Goal: Information Seeking & Learning: Learn about a topic

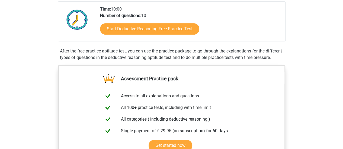
scroll to position [159, 0]
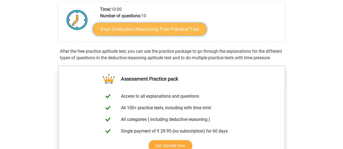
click at [152, 24] on link "Start Deductive Reasoning Free Practice Test" at bounding box center [149, 29] width 114 height 13
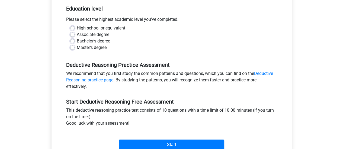
scroll to position [111, 0]
click at [77, 41] on label "Bachelor's degree" at bounding box center [93, 41] width 33 height 7
click at [73, 41] on input "Bachelor's degree" at bounding box center [72, 40] width 4 height 5
radio input "true"
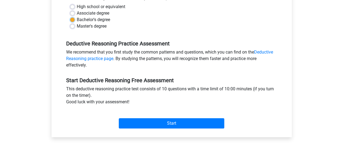
scroll to position [137, 0]
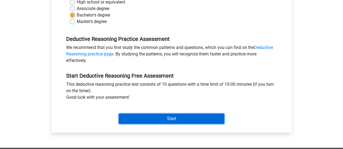
click at [172, 118] on input "Start" at bounding box center [171, 119] width 105 height 10
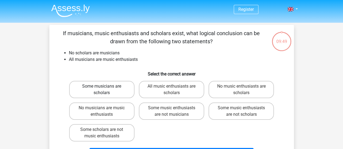
click at [110, 89] on label "Some musicians are scholars" at bounding box center [101, 89] width 65 height 17
click at [105, 89] on input "Some musicians are scholars" at bounding box center [104, 89] width 4 height 4
radio input "true"
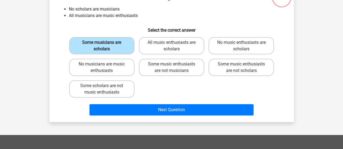
scroll to position [44, 0]
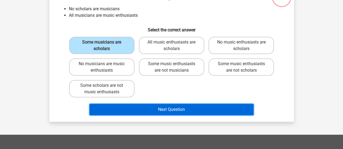
click at [158, 111] on button "Next Question" at bounding box center [171, 109] width 164 height 11
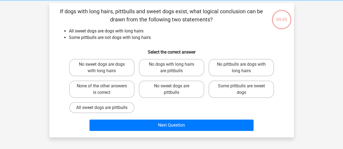
scroll to position [22, 0]
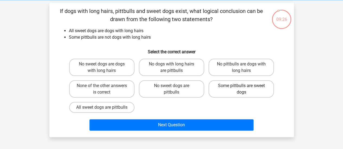
click at [220, 89] on label "Some pittbulls are sweet dogs" at bounding box center [241, 89] width 65 height 17
click at [241, 89] on input "Some pittbulls are sweet dogs" at bounding box center [243, 88] width 4 height 4
radio input "true"
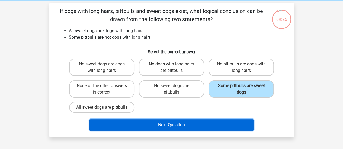
click at [186, 128] on button "Next Question" at bounding box center [171, 125] width 164 height 11
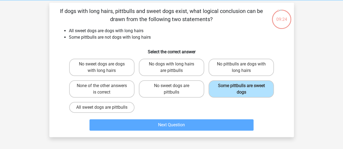
scroll to position [25, 0]
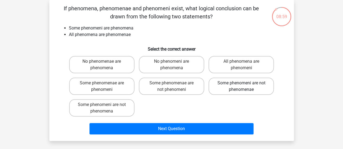
click at [222, 88] on label "Some phenomeni are not phenomenae" at bounding box center [241, 86] width 65 height 17
click at [241, 87] on input "Some phenomeni are not phenomenae" at bounding box center [243, 85] width 4 height 4
radio input "true"
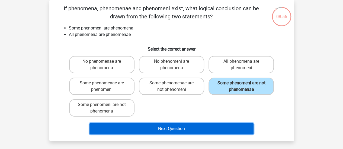
drag, startPoint x: 175, startPoint y: 128, endPoint x: 166, endPoint y: 114, distance: 16.9
click at [166, 114] on div "If phenomena, phenomenae and phenomeni exist, what logical conclusion can be dr…" at bounding box center [172, 70] width 240 height 133
click at [160, 128] on button "Next Question" at bounding box center [171, 128] width 164 height 11
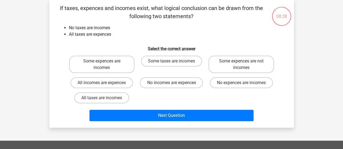
scroll to position [26, 0]
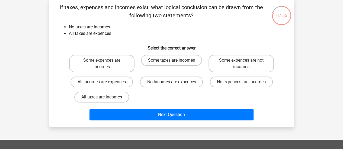
click at [161, 82] on label "No incomes are expences" at bounding box center [171, 82] width 63 height 11
click at [171, 82] on input "No incomes are expences" at bounding box center [173, 84] width 4 height 4
radio input "true"
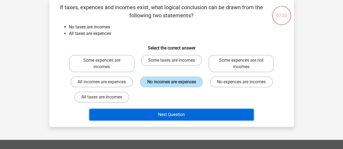
click at [179, 115] on button "Next Question" at bounding box center [171, 114] width 164 height 11
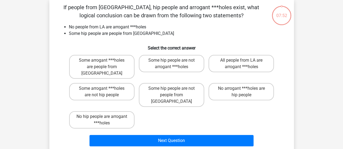
scroll to position [25, 0]
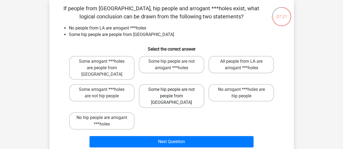
click at [189, 88] on label "Some hip people are not people from [GEOGRAPHIC_DATA]" at bounding box center [171, 96] width 65 height 24
click at [175, 90] on input "Some hip people are not people from [GEOGRAPHIC_DATA]" at bounding box center [173, 92] width 4 height 4
radio input "true"
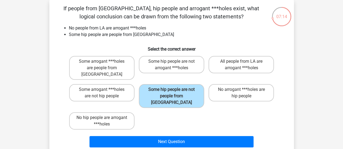
click at [174, 65] on input "Some hip people are not arrogant ***holes" at bounding box center [173, 64] width 4 height 4
radio input "true"
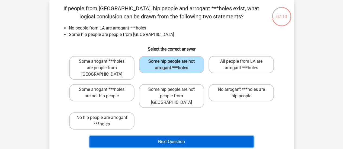
click at [177, 136] on button "Next Question" at bounding box center [171, 141] width 164 height 11
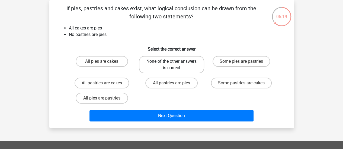
click at [186, 68] on label "None of the other answers is correct" at bounding box center [171, 64] width 65 height 17
click at [175, 65] on input "None of the other answers is correct" at bounding box center [173, 64] width 4 height 4
radio input "true"
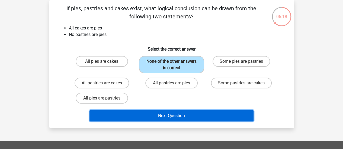
click at [170, 113] on button "Next Question" at bounding box center [171, 115] width 164 height 11
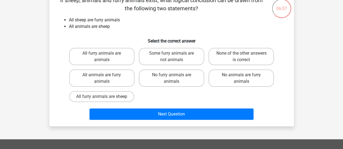
scroll to position [34, 0]
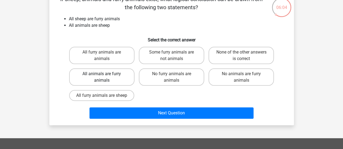
click at [117, 80] on label "All animals are furry animals" at bounding box center [101, 77] width 65 height 17
click at [105, 78] on input "All animals are furry animals" at bounding box center [104, 76] width 4 height 4
radio input "true"
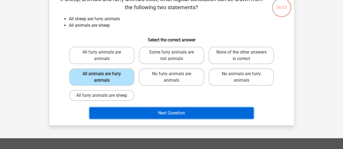
click at [151, 116] on button "Next Question" at bounding box center [171, 113] width 164 height 11
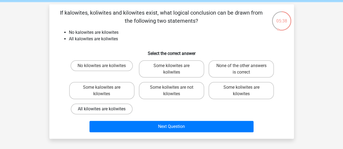
scroll to position [21, 0]
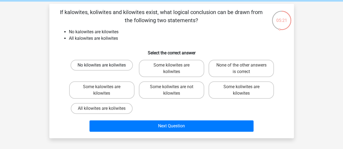
click at [119, 66] on label "No kilowites are koliwites" at bounding box center [102, 65] width 62 height 11
click at [105, 66] on input "No kilowites are koliwites" at bounding box center [104, 67] width 4 height 4
radio input "true"
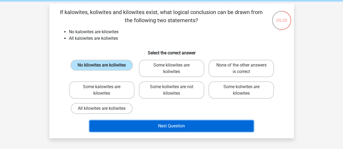
click at [162, 125] on button "Next Question" at bounding box center [171, 126] width 164 height 11
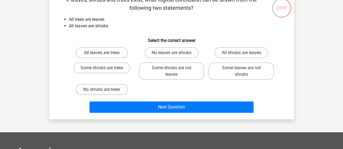
scroll to position [34, 0]
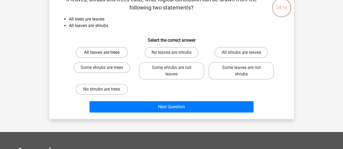
click at [118, 53] on label "All leaves are trees" at bounding box center [102, 52] width 52 height 11
click at [105, 53] on input "All leaves are trees" at bounding box center [104, 55] width 4 height 4
radio input "true"
click at [120, 86] on label "No shrubs are trees" at bounding box center [102, 89] width 52 height 11
click at [105, 89] on input "No shrubs are trees" at bounding box center [104, 91] width 4 height 4
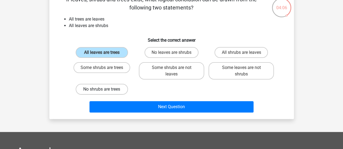
radio input "true"
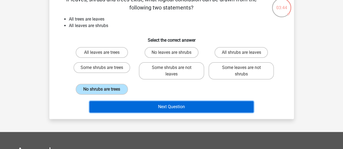
click at [182, 109] on button "Next Question" at bounding box center [171, 106] width 164 height 11
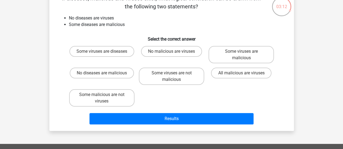
scroll to position [35, 0]
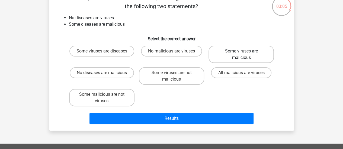
click at [231, 53] on label "Some viruses are malicious" at bounding box center [241, 54] width 65 height 17
click at [241, 53] on input "Some viruses are malicious" at bounding box center [243, 53] width 4 height 4
radio input "true"
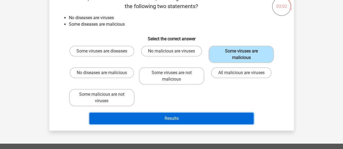
click at [203, 117] on button "Results" at bounding box center [171, 118] width 164 height 11
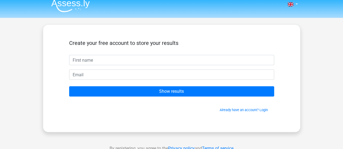
scroll to position [5, 0]
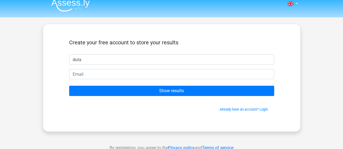
type input "duta"
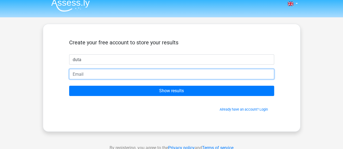
click at [175, 72] on input "email" at bounding box center [171, 74] width 205 height 10
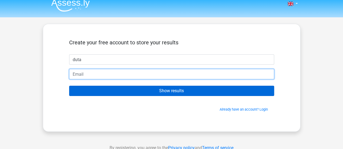
type input "satriadutap123@gmail.com"
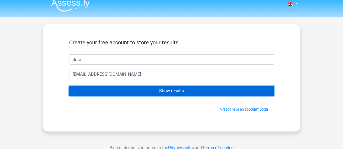
click at [153, 89] on input "Show results" at bounding box center [171, 91] width 205 height 10
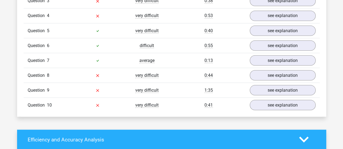
scroll to position [492, 0]
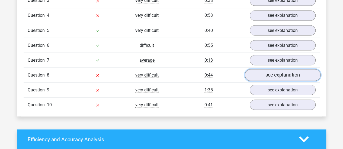
click at [274, 73] on link "see explanation" at bounding box center [283, 75] width 76 height 12
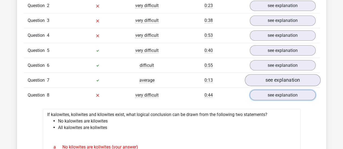
scroll to position [471, 0]
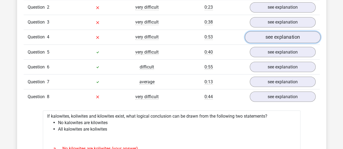
click at [265, 37] on link "see explanation" at bounding box center [283, 37] width 76 height 12
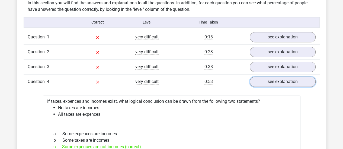
scroll to position [423, 0]
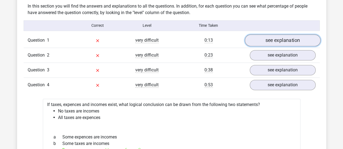
click at [282, 40] on link "see explanation" at bounding box center [283, 40] width 76 height 12
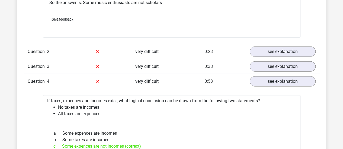
scroll to position [649, 0]
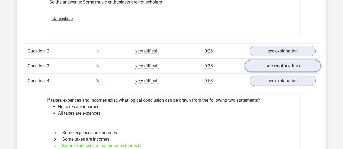
click at [278, 67] on link "see explanation" at bounding box center [283, 66] width 76 height 12
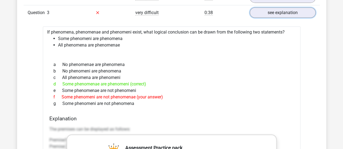
scroll to position [703, 0]
